Goal: Transaction & Acquisition: Obtain resource

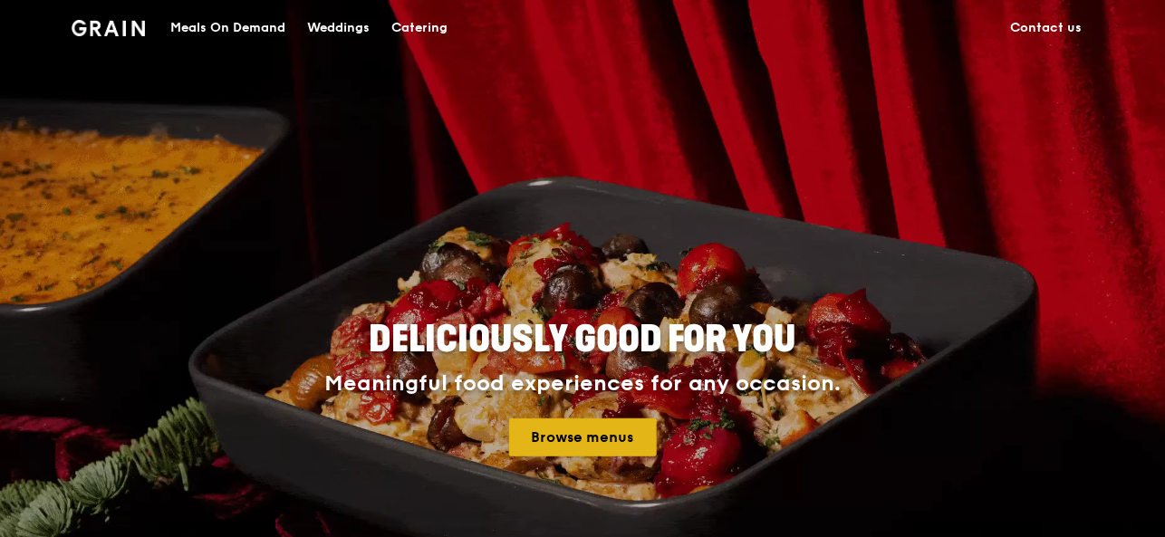
click at [555, 437] on link "Browse menus" at bounding box center [583, 437] width 148 height 38
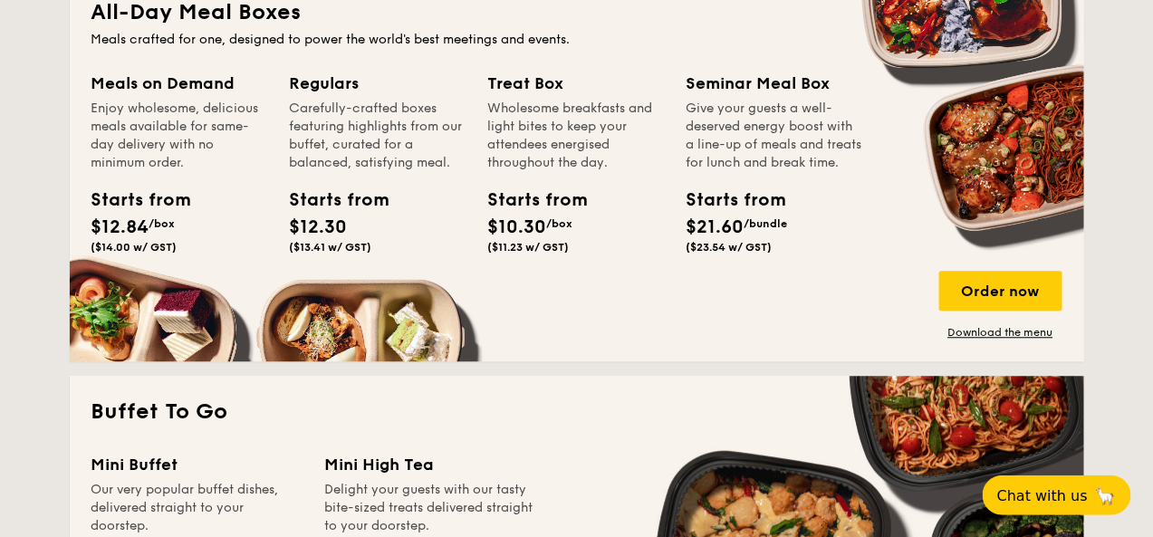
scroll to position [1224, 0]
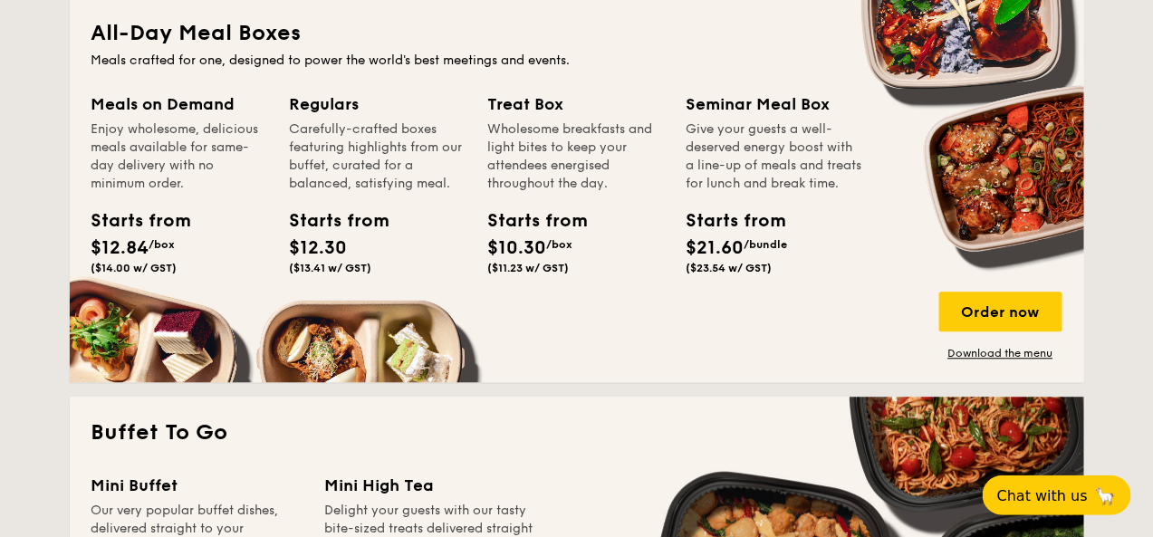
click at [360, 164] on div "Carefully-crafted boxes featuring highlights from our buffet, curated for a bal…" at bounding box center [378, 156] width 177 height 72
click at [327, 260] on div "Starts from $12.30 ($13.41 w/ GST)" at bounding box center [331, 240] width 82 height 67
click at [1001, 349] on link "Download the menu" at bounding box center [1000, 353] width 123 height 14
